Goal: Task Accomplishment & Management: Manage account settings

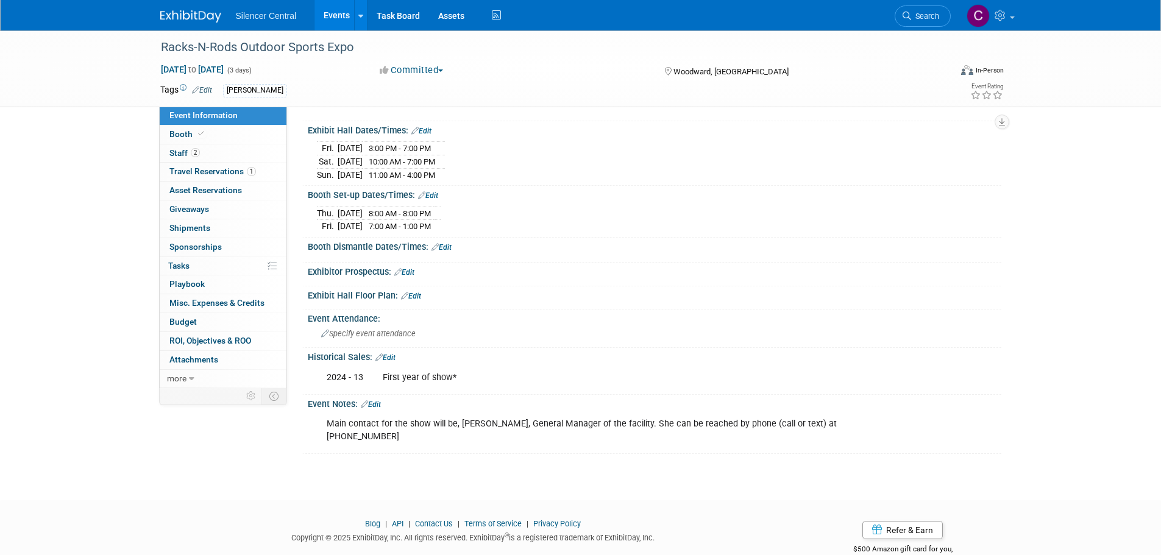
scroll to position [149, 0]
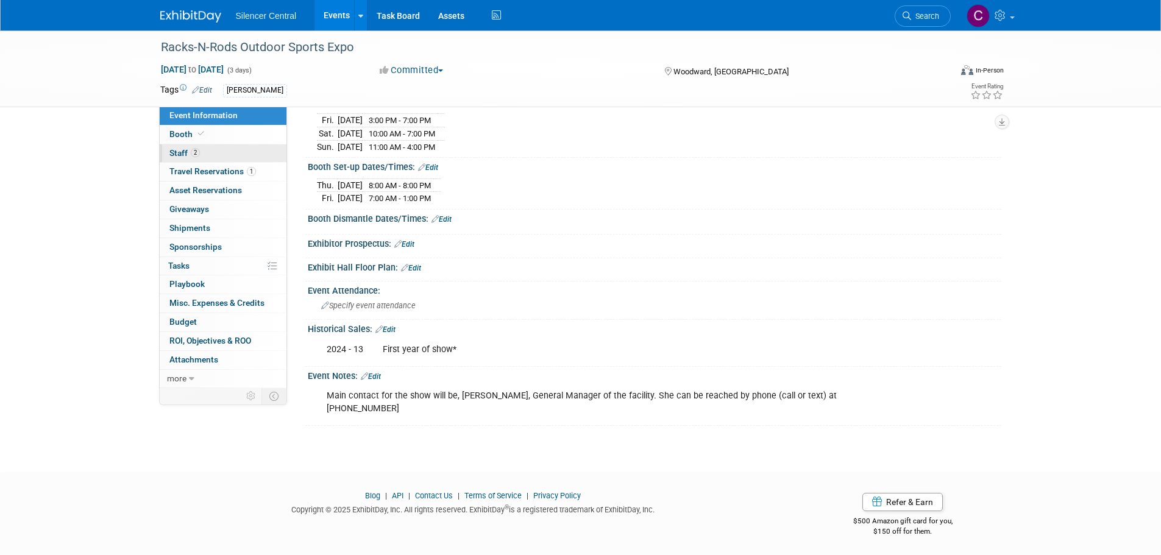
click at [185, 157] on span "Staff 2" at bounding box center [184, 153] width 30 height 10
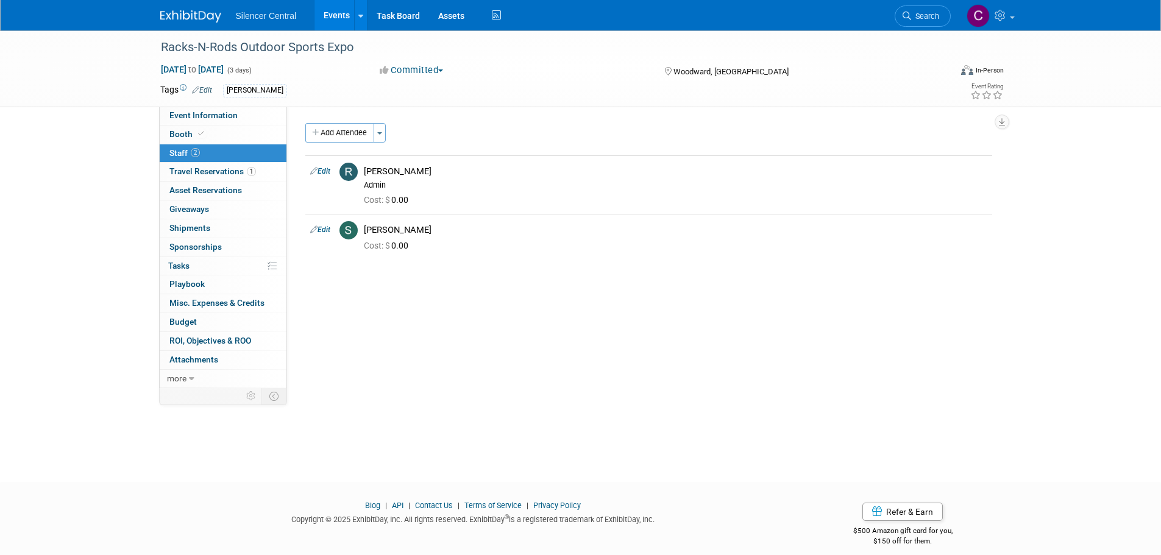
click at [194, 13] on img at bounding box center [190, 16] width 61 height 12
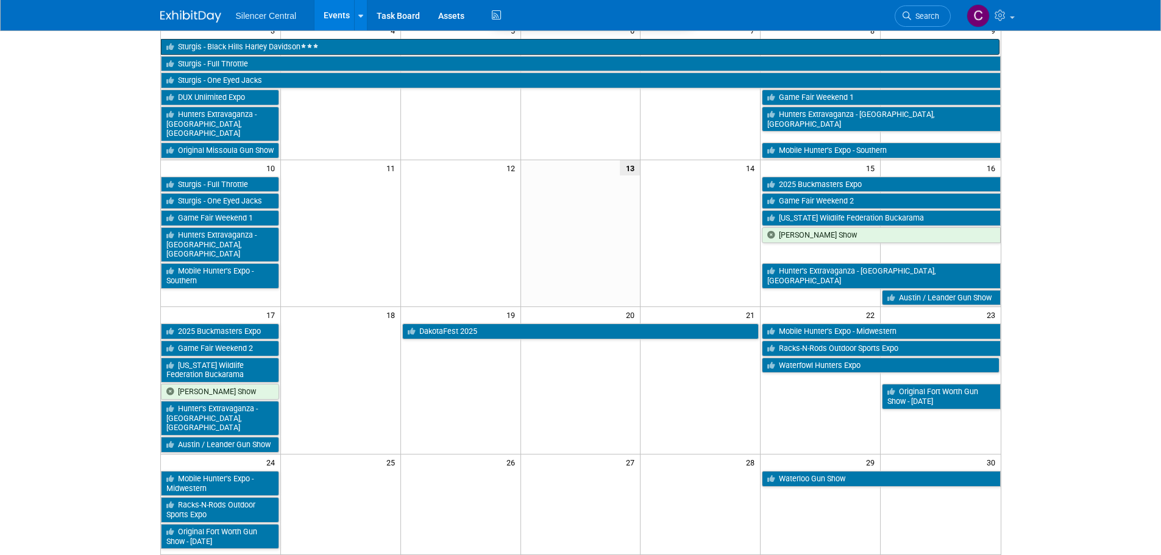
scroll to position [305, 0]
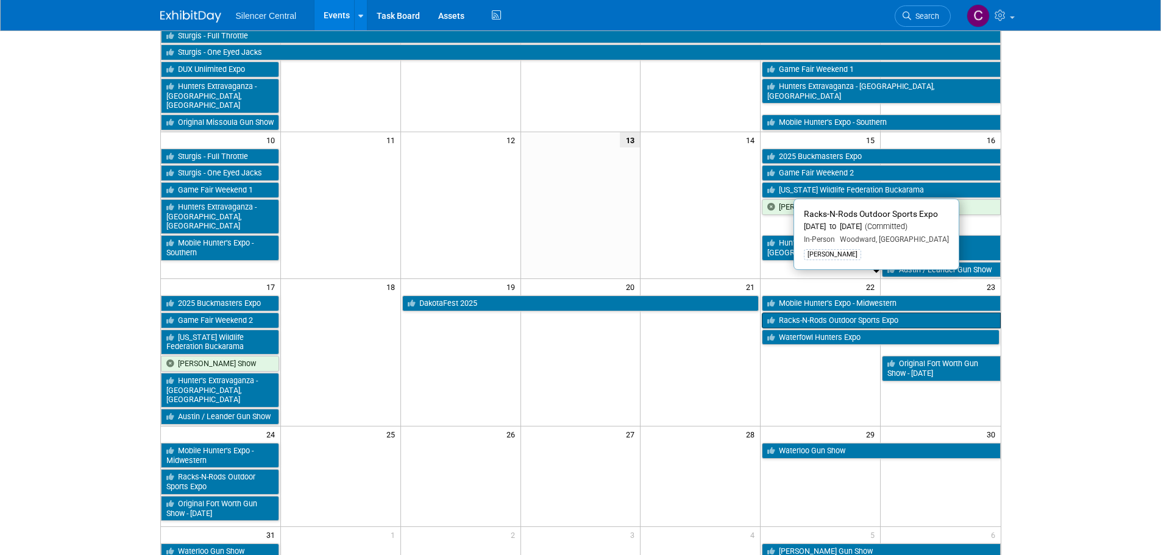
click at [788, 313] on link "Racks-N-Rods Outdoor Sports Expo" at bounding box center [881, 321] width 238 height 16
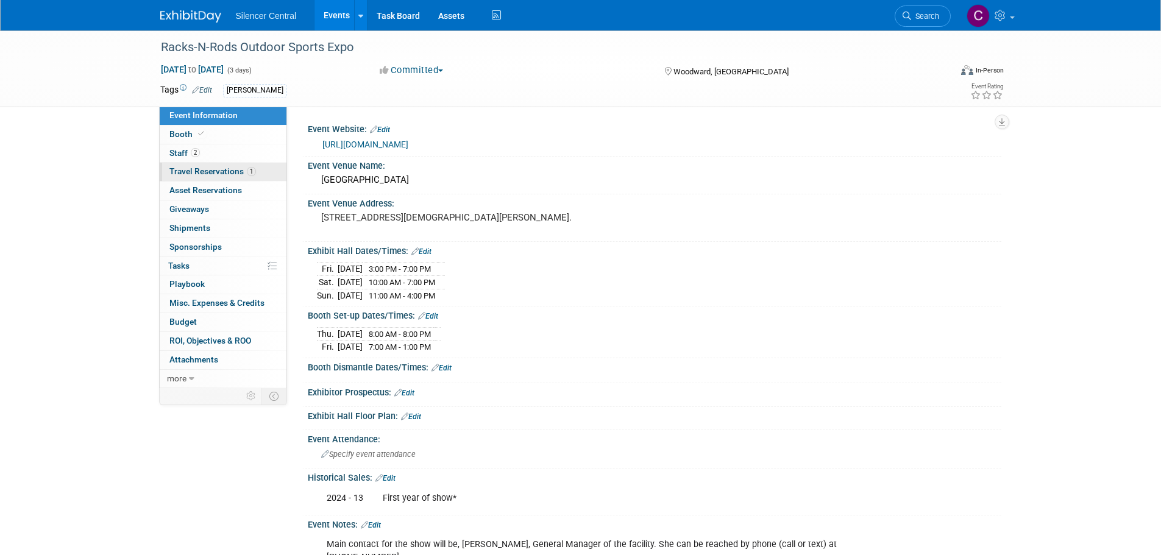
click at [211, 175] on span "Travel Reservations 1" at bounding box center [212, 171] width 87 height 10
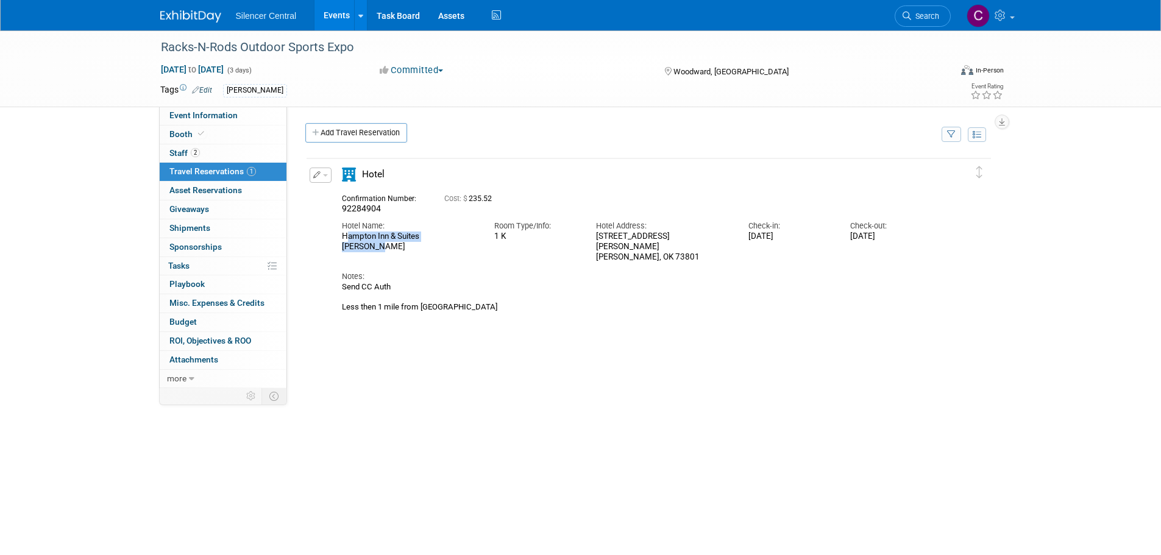
drag, startPoint x: 461, startPoint y: 235, endPoint x: 344, endPoint y: 241, distance: 117.8
click at [344, 241] on div "Hampton Inn & Suites Woodward" at bounding box center [409, 242] width 134 height 21
copy div "Hampton Inn & Suites Woodward"
click at [572, 425] on div "Delete Reservation 92284904 Cost: $ 235.52 Check-in:" at bounding box center [648, 340] width 687 height 366
click at [326, 168] on td "Delete Reservation 92284904 Cost: $ 235.52 Hotel Name:" at bounding box center [639, 237] width 666 height 158
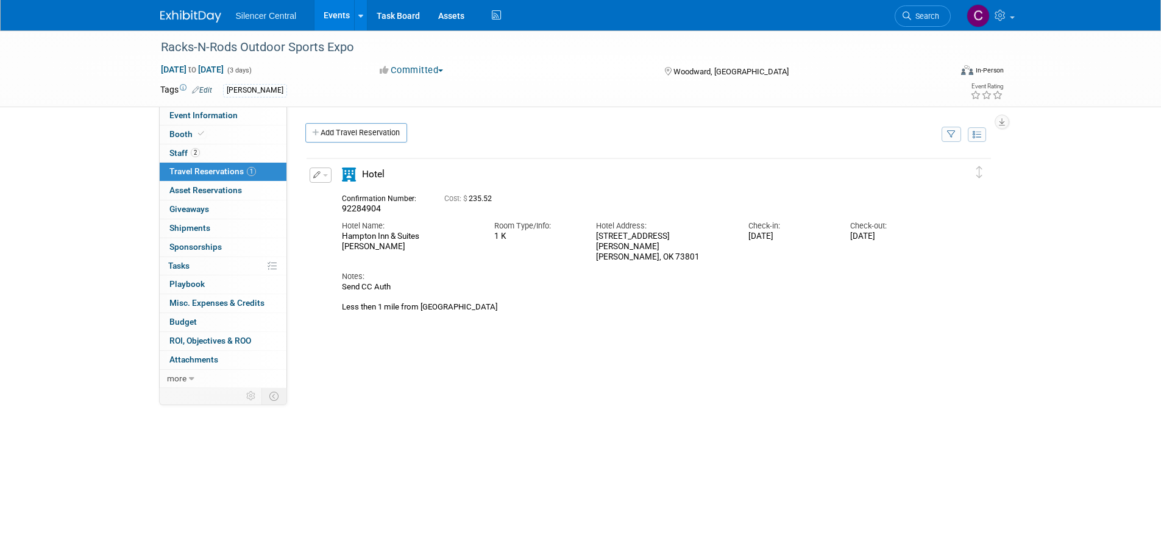
click at [322, 178] on button "button" at bounding box center [321, 175] width 22 height 15
click at [338, 199] on button "Edit Reservation" at bounding box center [361, 197] width 103 height 18
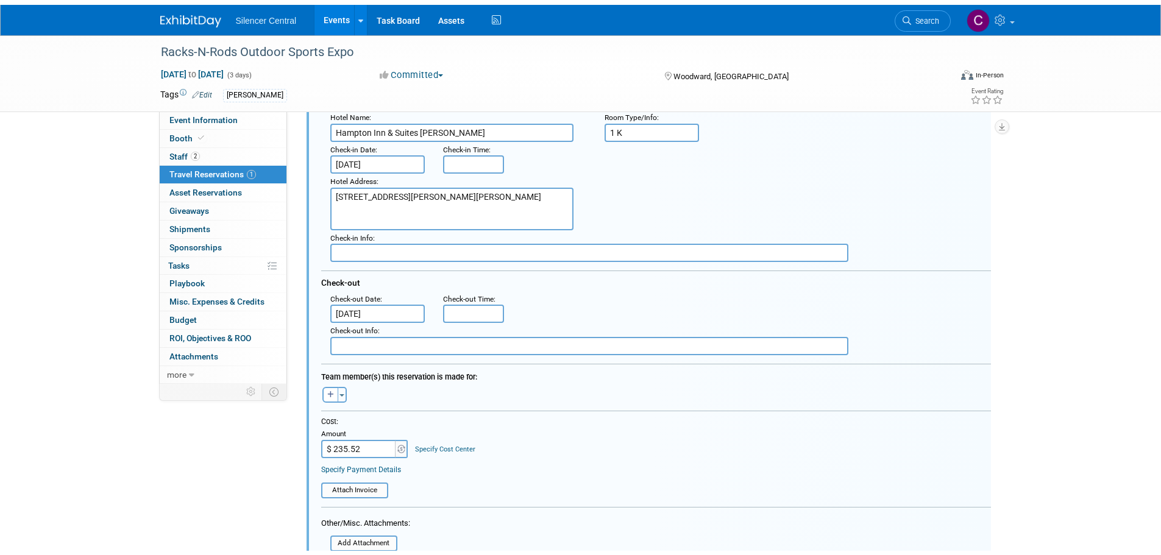
scroll to position [387, 0]
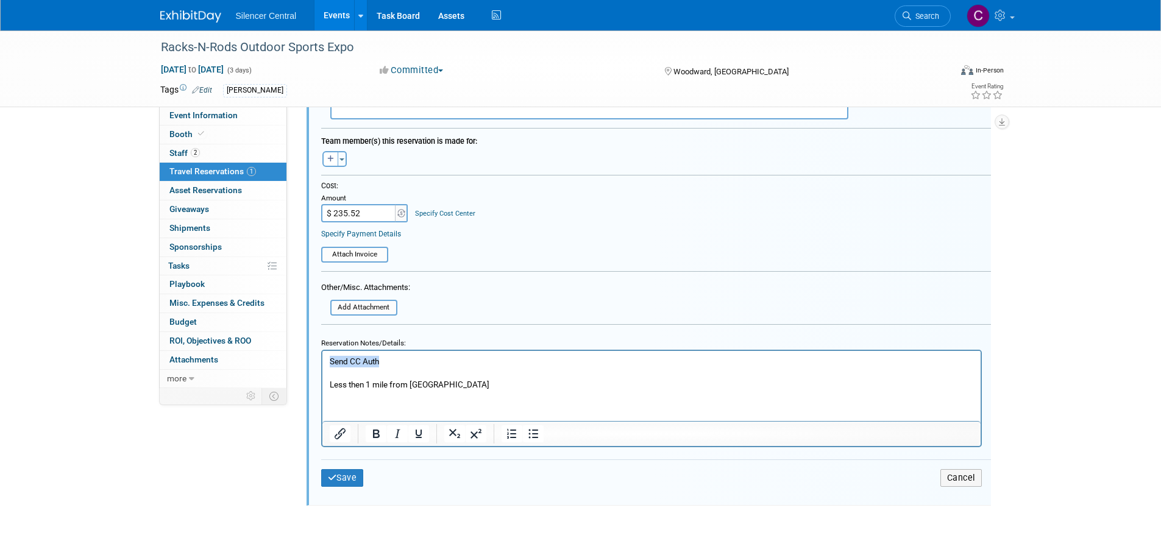
drag, startPoint x: 344, startPoint y: 364, endPoint x: 295, endPoint y: 360, distance: 49.5
click at [322, 360] on html "Send CC Auth Less then 1 mile from convention center" at bounding box center [651, 370] width 658 height 40
click at [331, 472] on button "Save" at bounding box center [342, 478] width 43 height 18
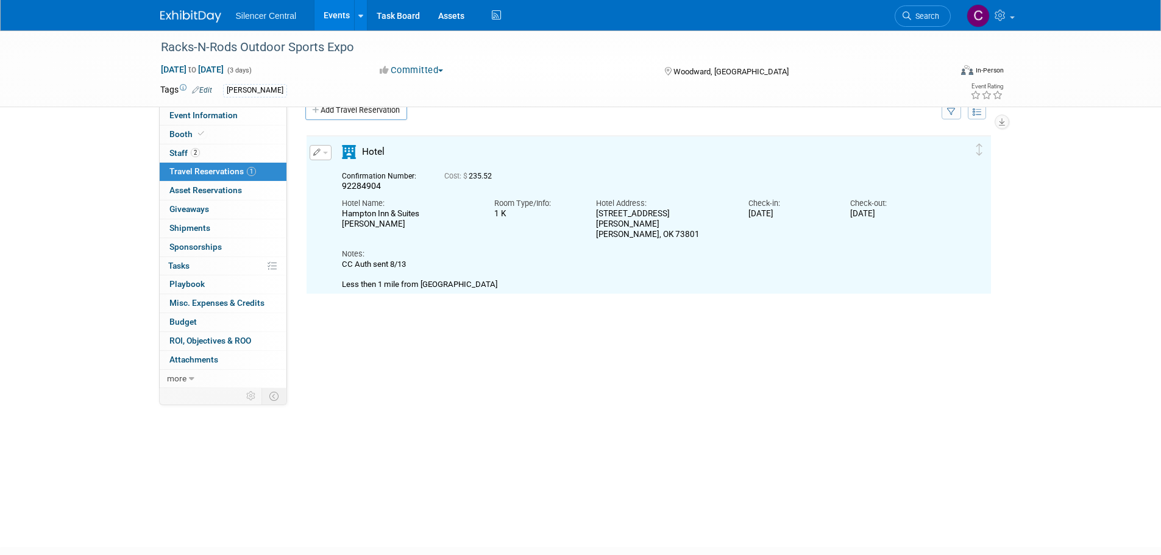
scroll to position [21, 0]
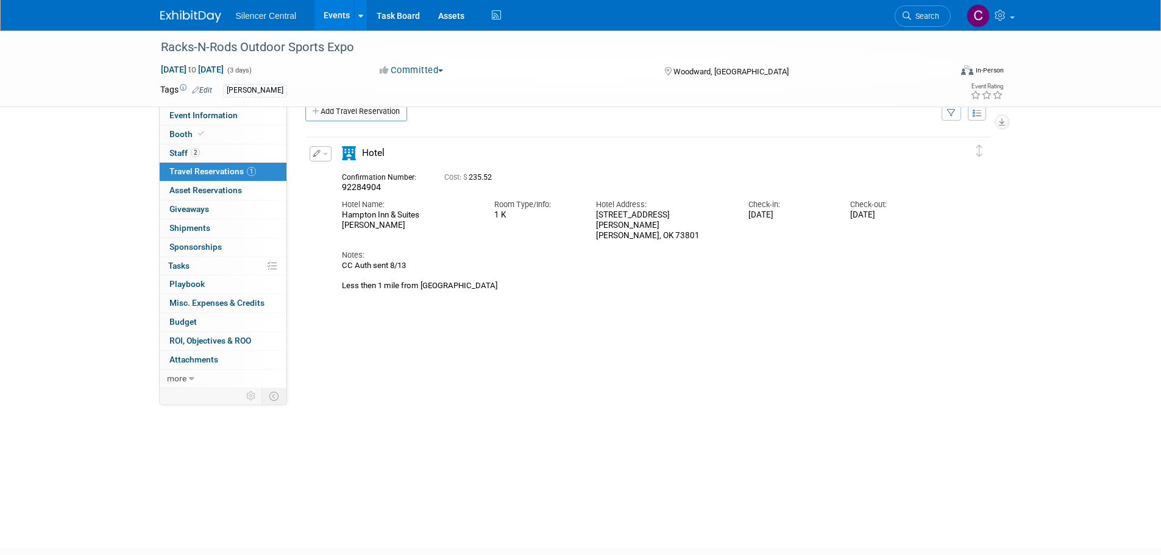
click at [201, 16] on img at bounding box center [190, 16] width 61 height 12
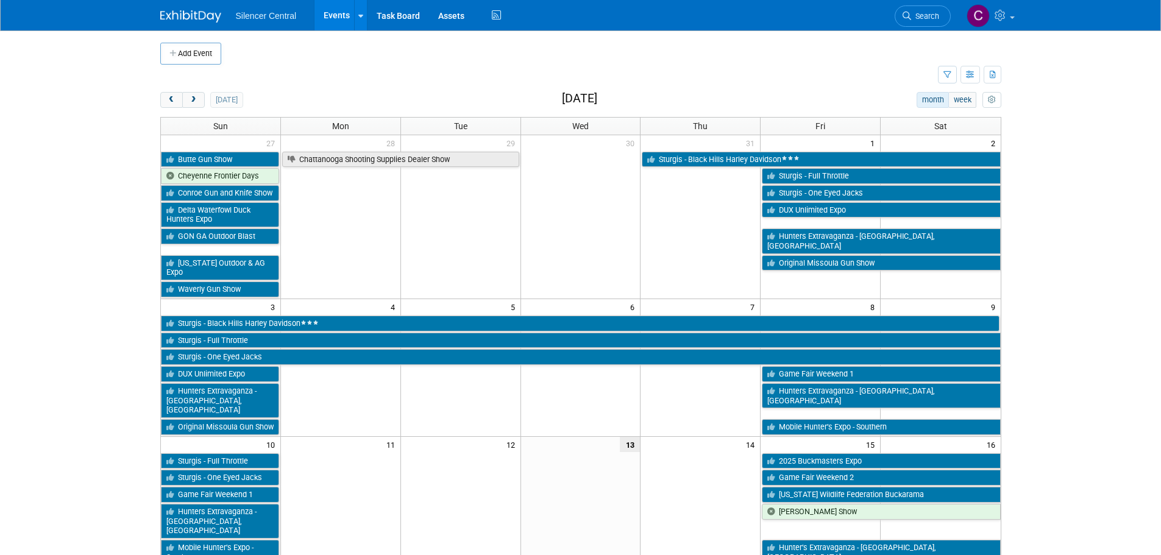
click at [924, 9] on link "Search" at bounding box center [922, 15] width 56 height 21
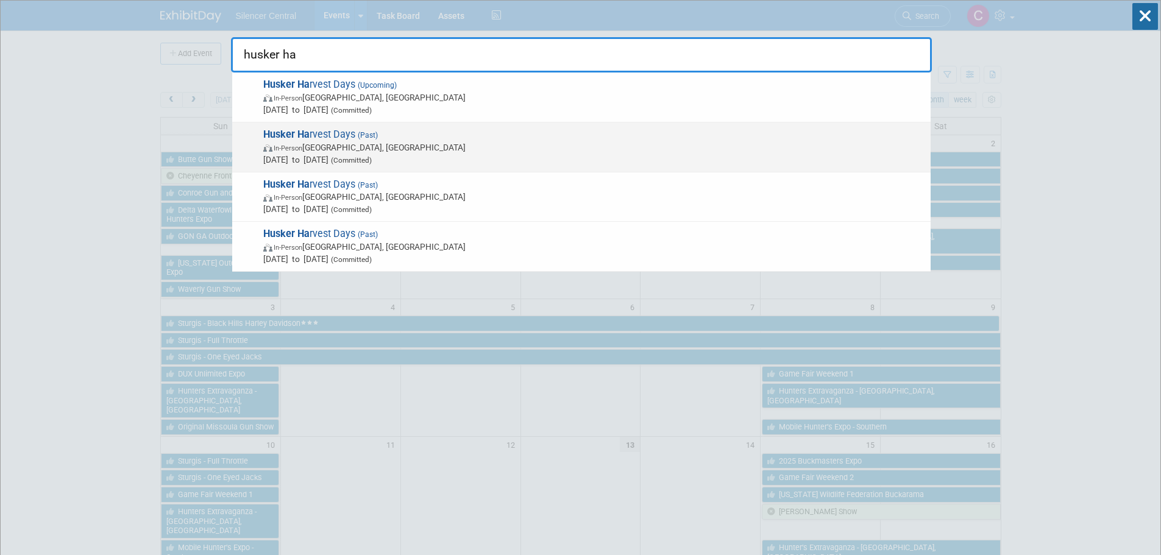
type input "husker ha"
click at [472, 158] on span "[DATE] to [DATE] (Committed)" at bounding box center [593, 160] width 661 height 12
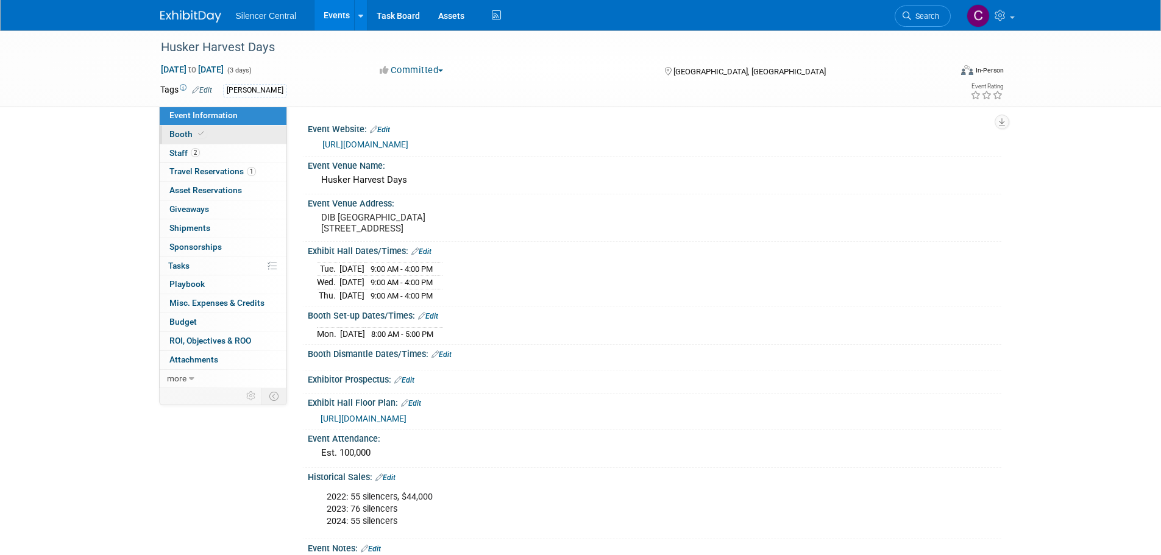
click at [235, 136] on link "Booth" at bounding box center [223, 135] width 127 height 18
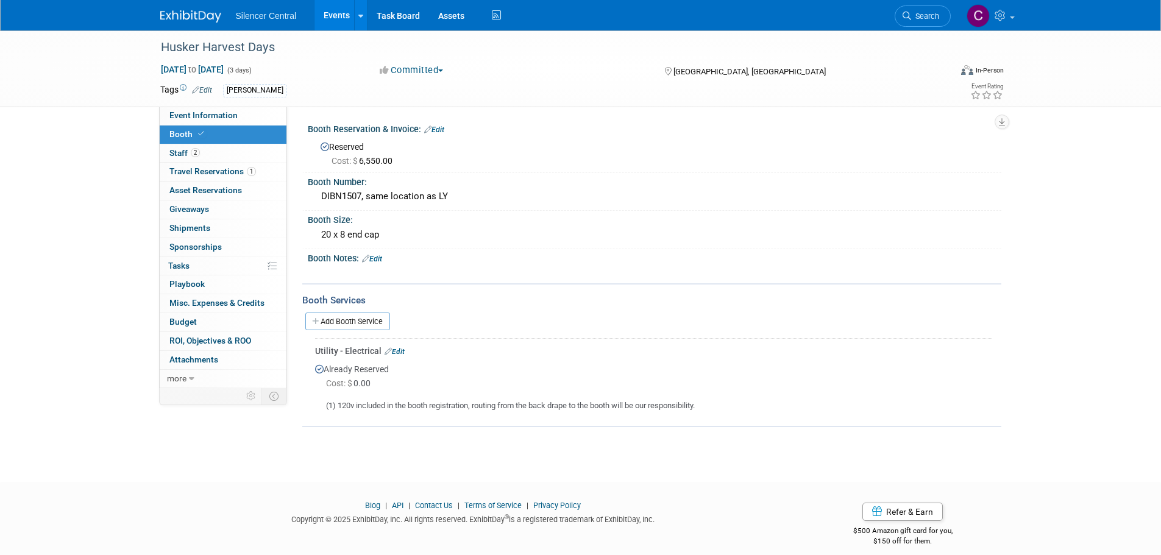
click at [186, 19] on img at bounding box center [190, 16] width 61 height 12
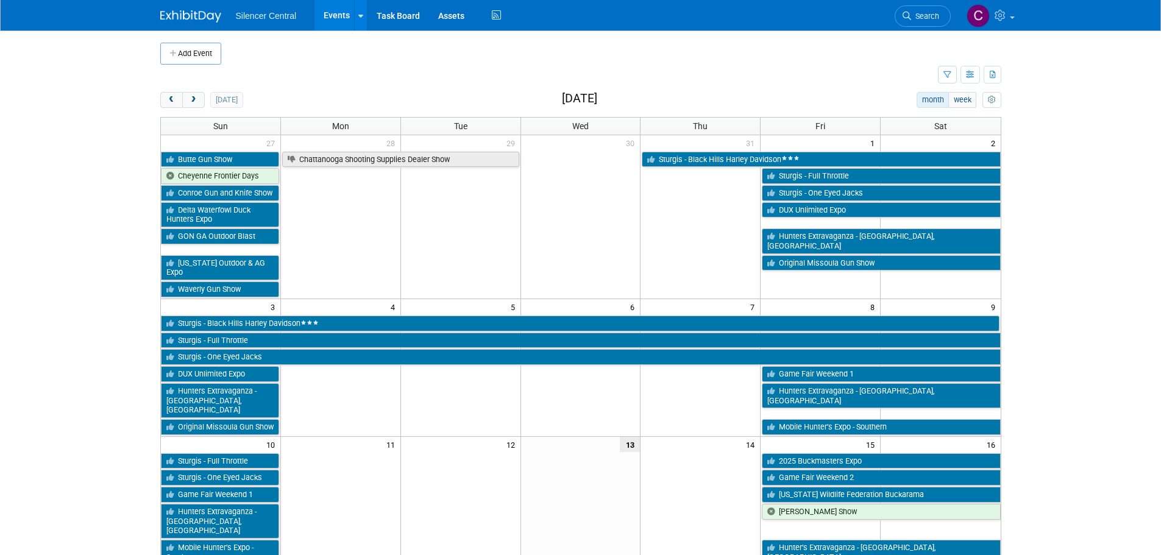
scroll to position [305, 0]
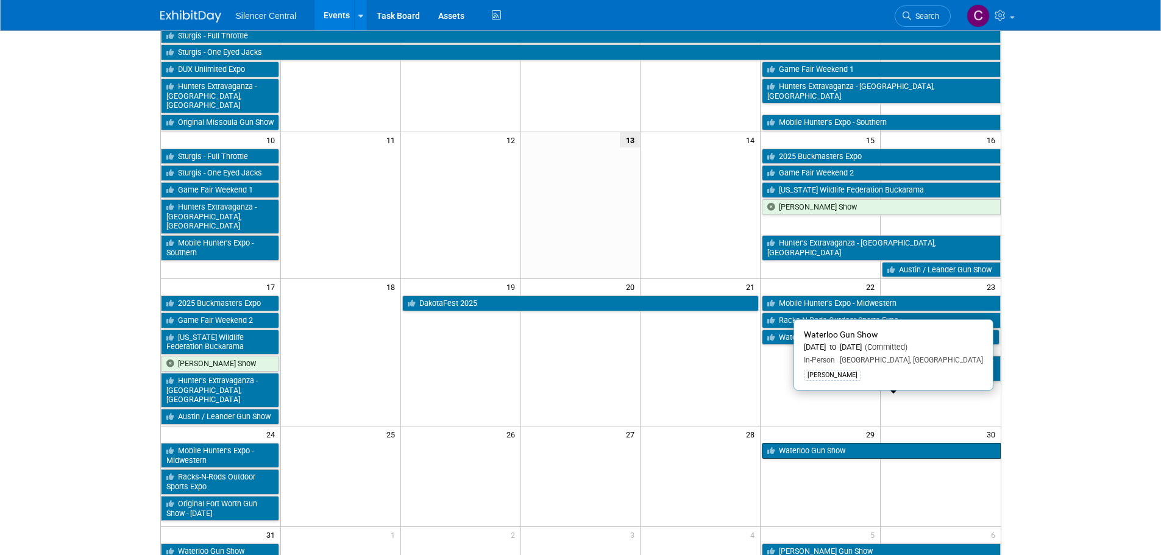
click at [815, 443] on link "Waterloo Gun Show" at bounding box center [881, 451] width 238 height 16
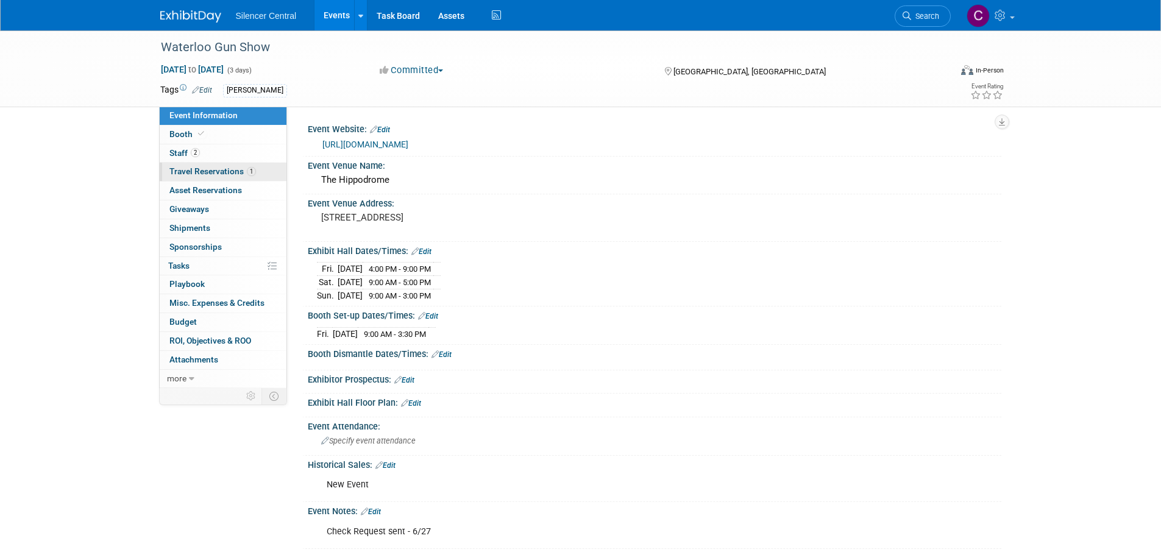
click at [224, 168] on span "Travel Reservations 1" at bounding box center [212, 171] width 87 height 10
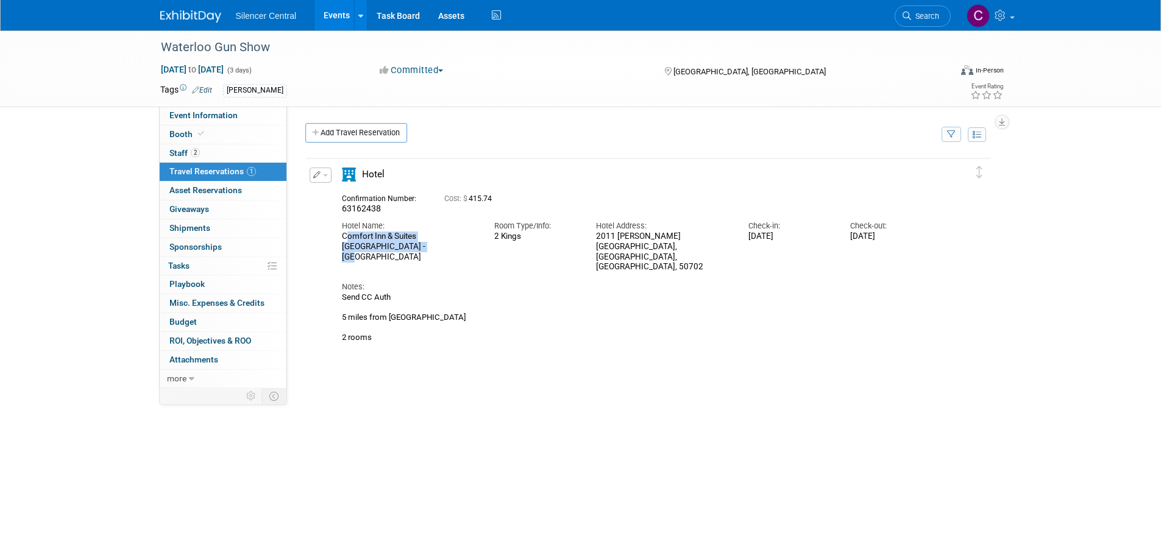
drag, startPoint x: 394, startPoint y: 246, endPoint x: 335, endPoint y: 238, distance: 59.6
click at [335, 238] on div "Hotel Name: [GEOGRAPHIC_DATA] & Suites [GEOGRAPHIC_DATA] - [GEOGRAPHIC_DATA]" at bounding box center [409, 238] width 152 height 48
copy div "Comfort Inn & Suites [GEOGRAPHIC_DATA] - [GEOGRAPHIC_DATA]"
click at [180, 16] on img at bounding box center [190, 16] width 61 height 12
